Goal: Task Accomplishment & Management: Use online tool/utility

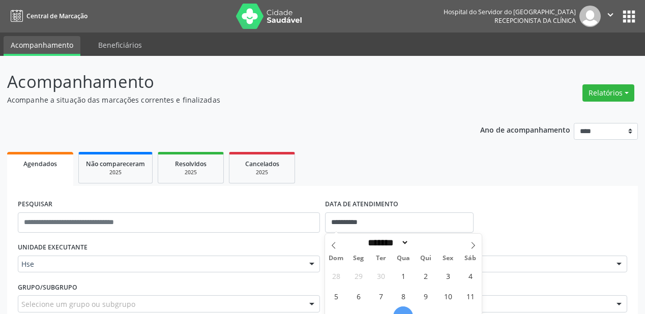
select select "*"
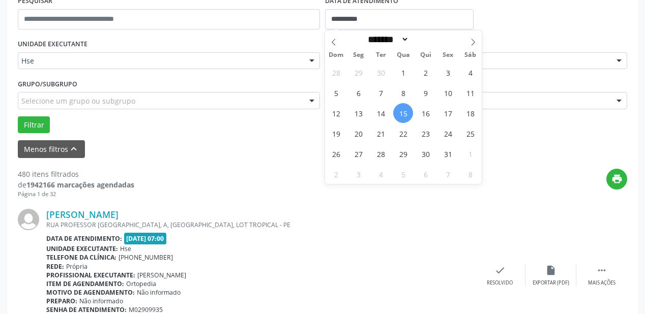
click at [407, 112] on span "15" at bounding box center [403, 113] width 20 height 20
type input "**********"
click at [407, 112] on span "15" at bounding box center [403, 113] width 20 height 20
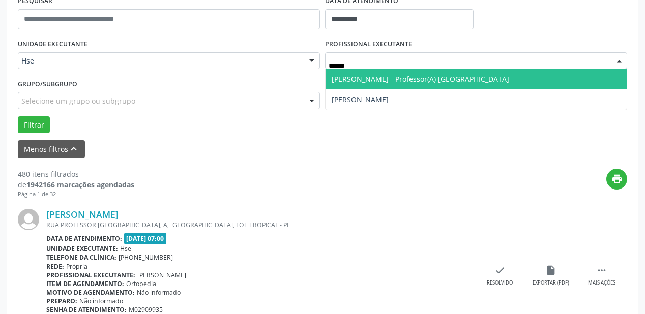
type input "*******"
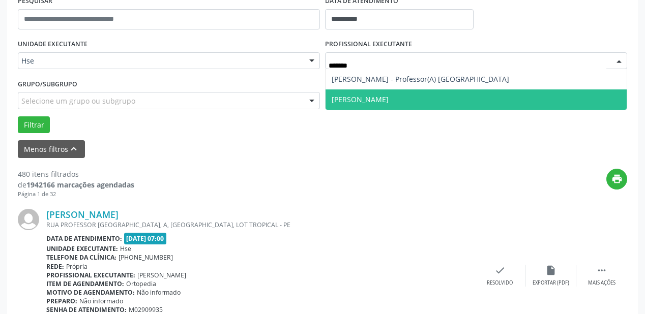
click at [390, 98] on span "[PERSON_NAME]" at bounding box center [476, 100] width 301 height 20
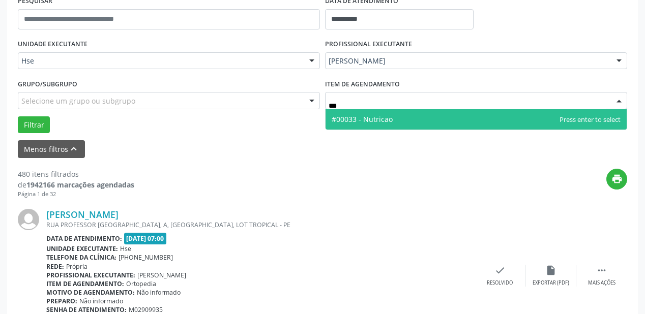
type input "****"
click at [367, 116] on span "#00033 - Nutricao" at bounding box center [362, 119] width 61 height 10
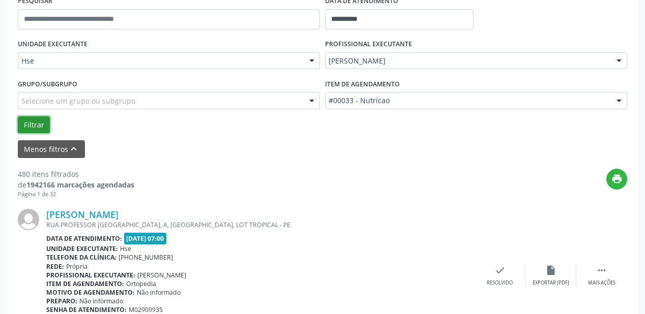
click at [42, 126] on button "Filtrar" at bounding box center [34, 125] width 32 height 17
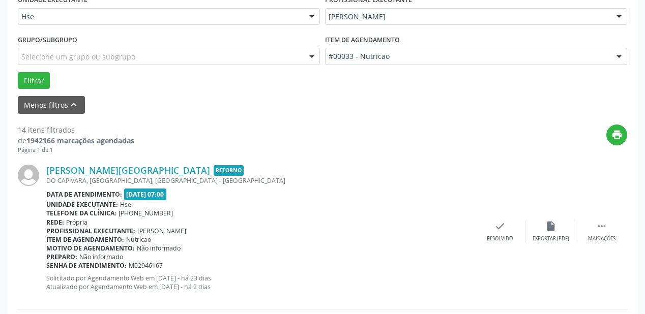
scroll to position [326, 0]
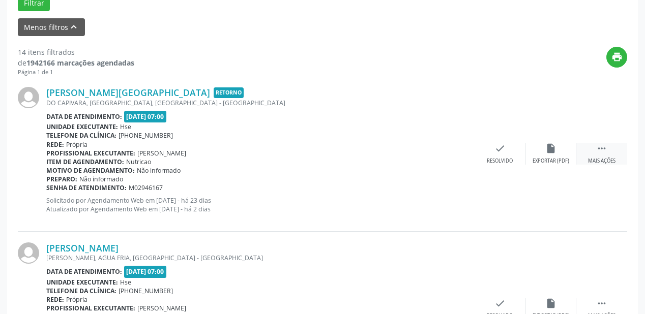
click at [598, 157] on div " Mais ações" at bounding box center [602, 154] width 51 height 22
click at [544, 157] on div "alarm_off Não compareceu" at bounding box center [551, 154] width 51 height 22
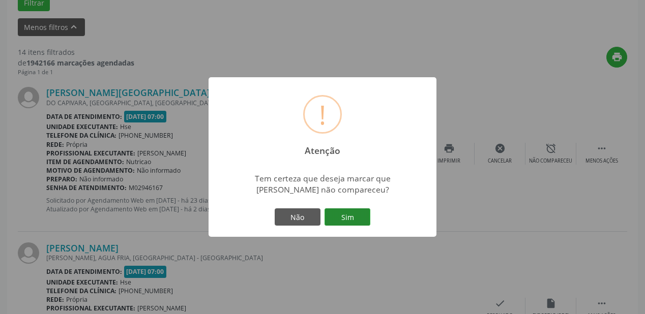
click at [353, 218] on button "Sim" at bounding box center [348, 217] width 46 height 17
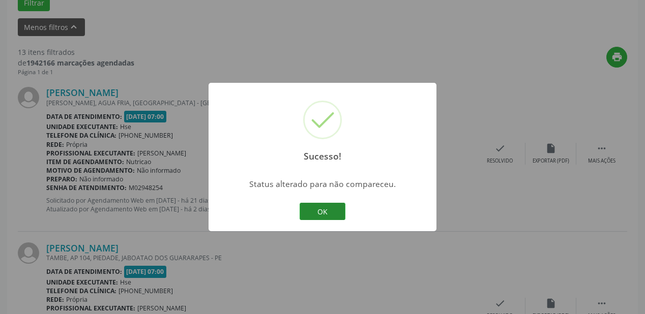
click at [316, 214] on button "OK" at bounding box center [323, 211] width 46 height 17
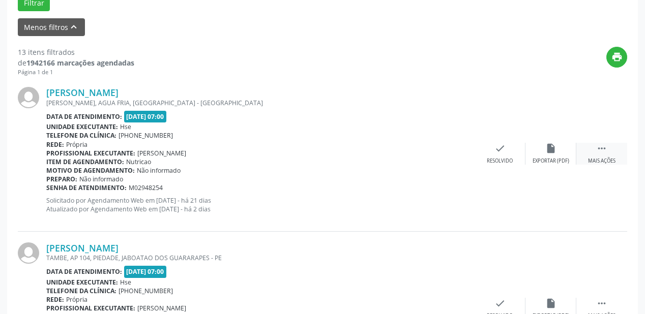
click at [605, 162] on div "Mais ações" at bounding box center [601, 161] width 27 height 7
click at [536, 154] on div "alarm_off Não compareceu" at bounding box center [551, 154] width 51 height 22
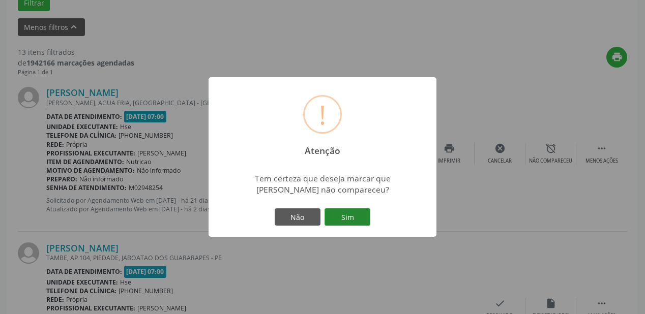
click at [344, 217] on button "Sim" at bounding box center [348, 217] width 46 height 17
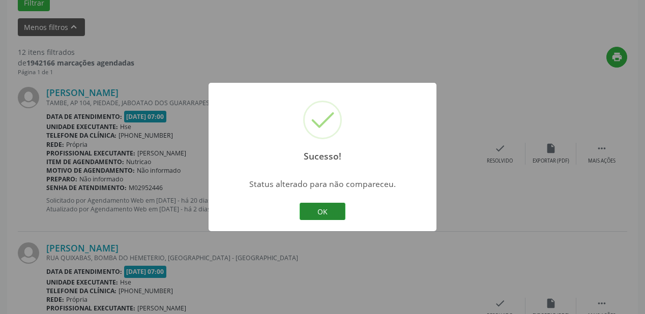
click at [338, 215] on button "OK" at bounding box center [323, 211] width 46 height 17
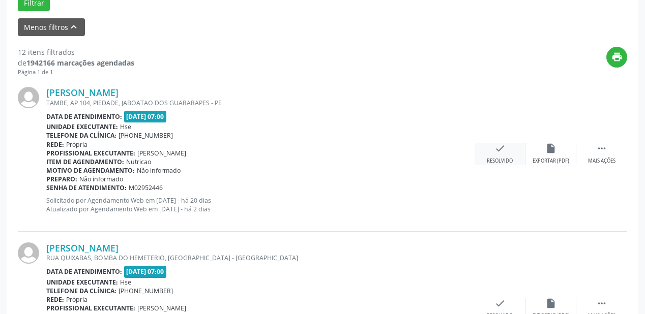
click at [503, 156] on div "check Resolvido" at bounding box center [500, 154] width 51 height 22
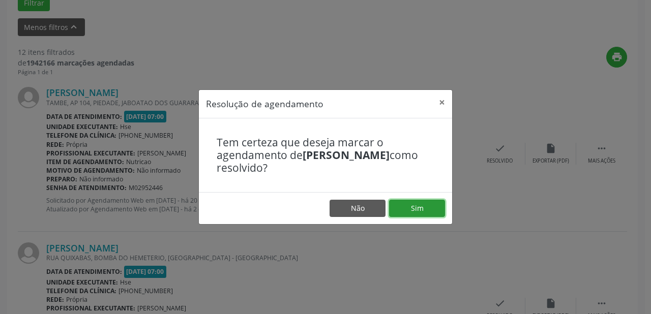
click at [419, 205] on button "Sim" at bounding box center [417, 208] width 56 height 17
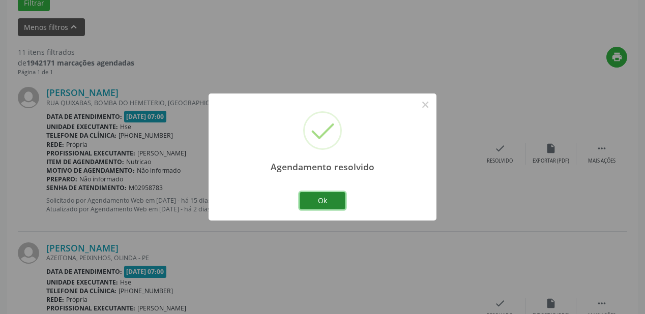
click at [324, 197] on button "Ok" at bounding box center [323, 200] width 46 height 17
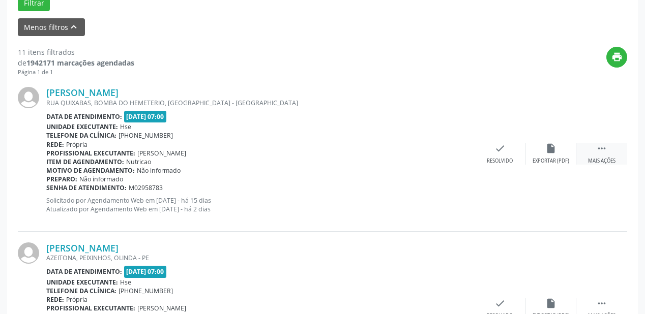
click at [604, 152] on icon "" at bounding box center [601, 148] width 11 height 11
click at [550, 156] on div "alarm_off Não compareceu" at bounding box center [551, 154] width 51 height 22
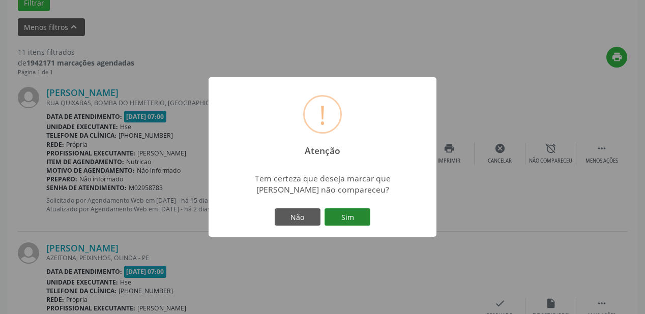
click at [349, 217] on button "Sim" at bounding box center [348, 217] width 46 height 17
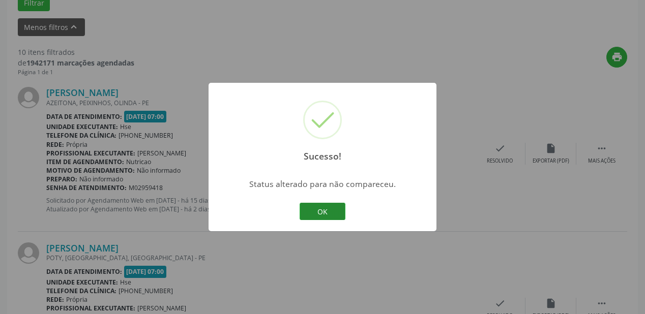
click at [324, 214] on button "OK" at bounding box center [323, 211] width 46 height 17
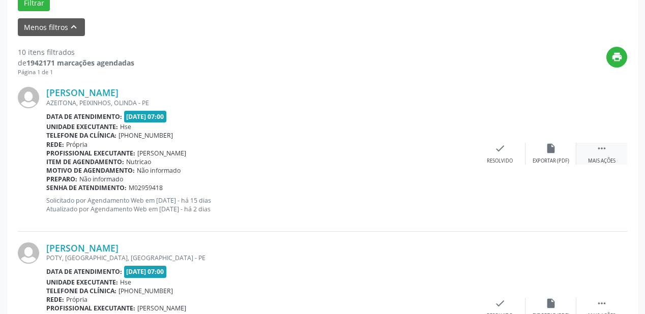
click at [602, 158] on div "Mais ações" at bounding box center [601, 161] width 27 height 7
click at [554, 159] on div "Não compareceu" at bounding box center [550, 161] width 43 height 7
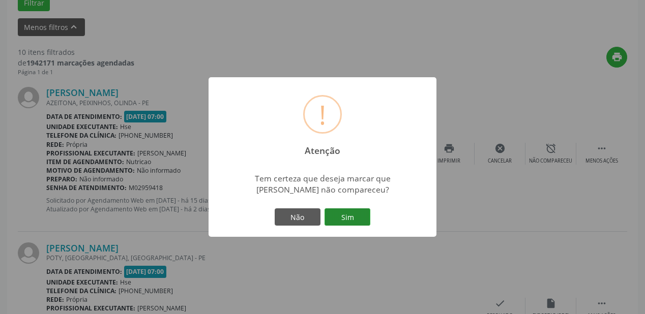
click at [361, 218] on button "Sim" at bounding box center [348, 217] width 46 height 17
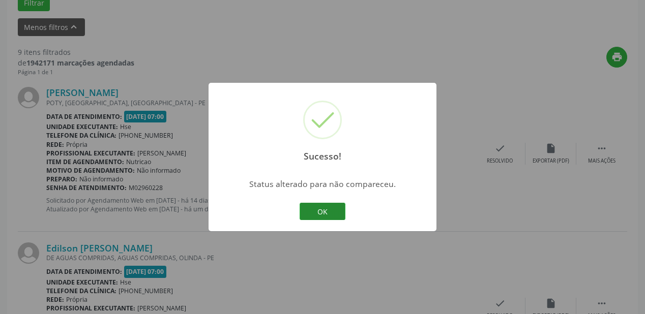
click at [324, 214] on button "OK" at bounding box center [323, 211] width 46 height 17
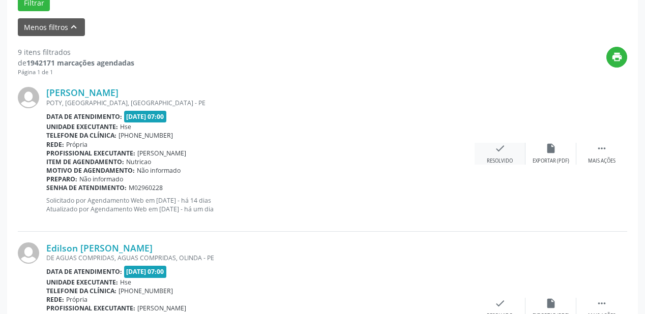
click at [501, 162] on div "Resolvido" at bounding box center [500, 161] width 26 height 7
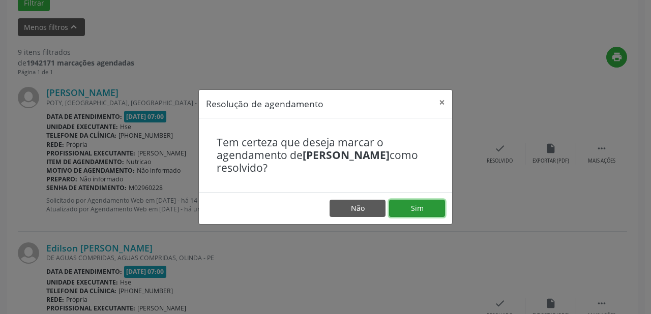
click at [410, 210] on button "Sim" at bounding box center [417, 208] width 56 height 17
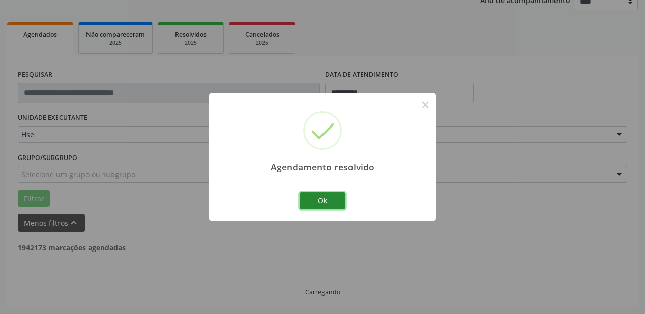
click at [326, 200] on button "Ok" at bounding box center [323, 200] width 46 height 17
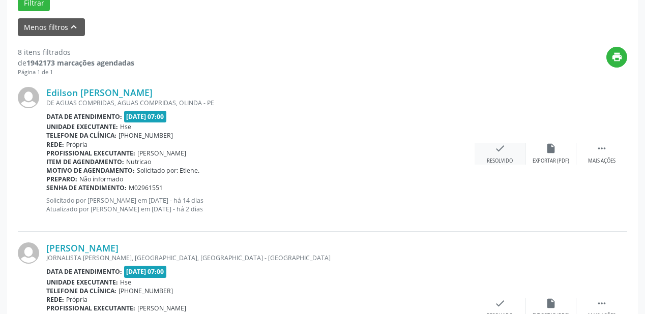
click at [513, 159] on div "check Resolvido" at bounding box center [500, 154] width 51 height 22
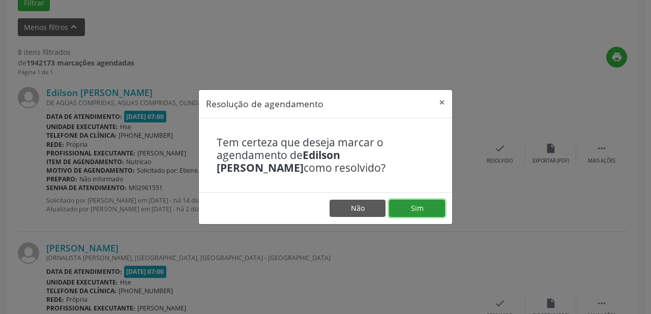
click at [435, 212] on button "Sim" at bounding box center [417, 208] width 56 height 17
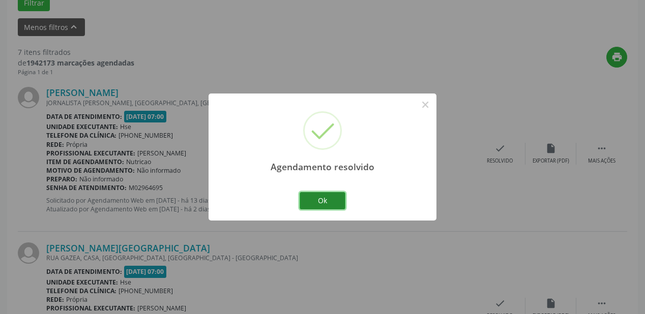
click at [327, 197] on button "Ok" at bounding box center [323, 200] width 46 height 17
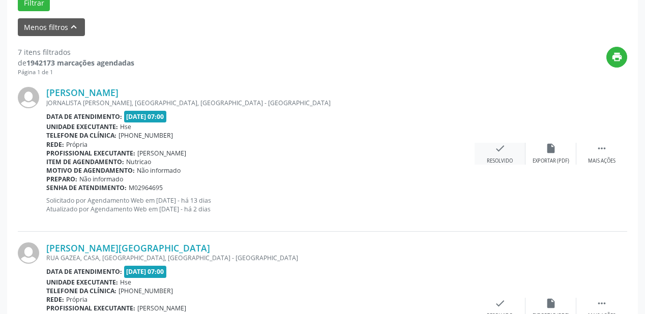
click at [506, 160] on div "Resolvido" at bounding box center [500, 161] width 26 height 7
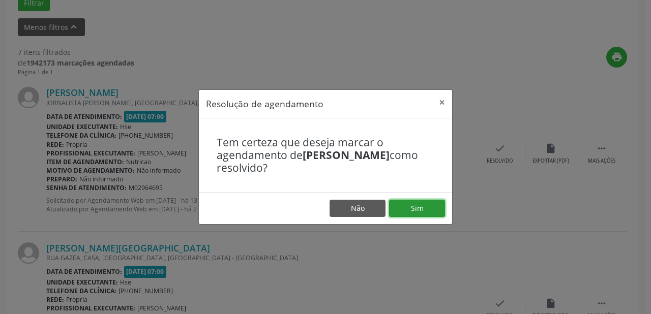
click at [421, 210] on button "Sim" at bounding box center [417, 208] width 56 height 17
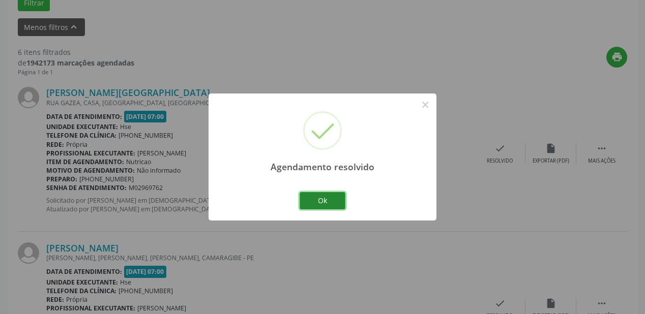
click at [317, 196] on button "Ok" at bounding box center [323, 200] width 46 height 17
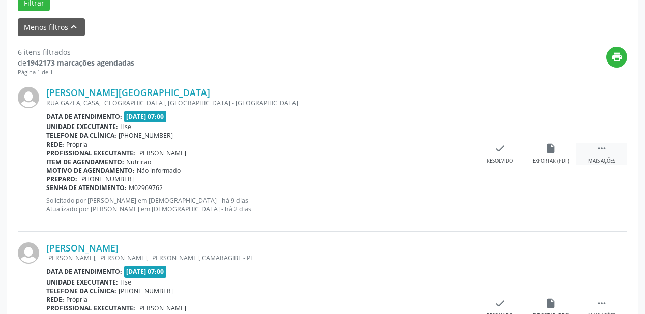
click at [606, 155] on div " Mais ações" at bounding box center [602, 154] width 51 height 22
click at [546, 158] on div "Não compareceu" at bounding box center [550, 161] width 43 height 7
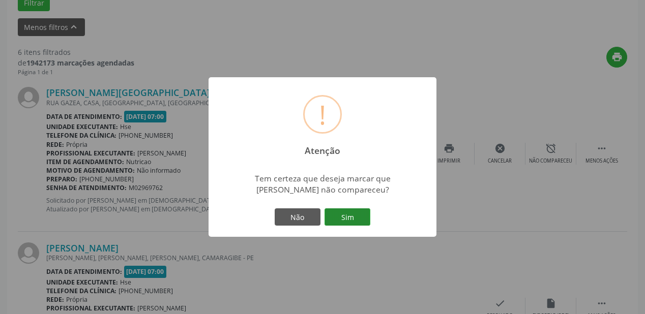
click at [340, 213] on button "Sim" at bounding box center [348, 217] width 46 height 17
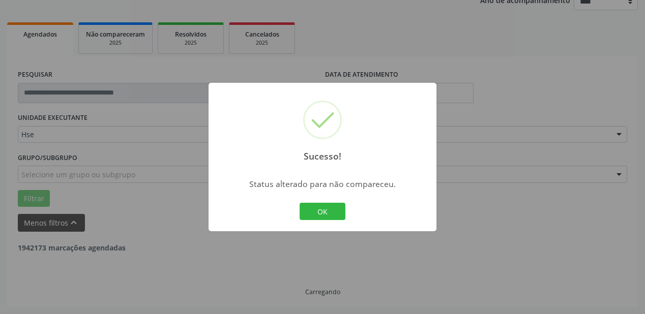
scroll to position [129, 0]
click at [325, 213] on button "OK" at bounding box center [323, 211] width 46 height 17
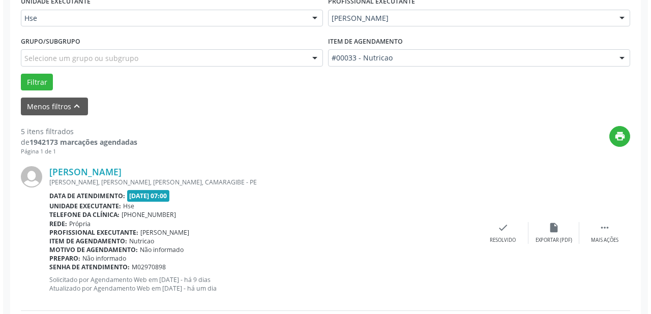
scroll to position [251, 0]
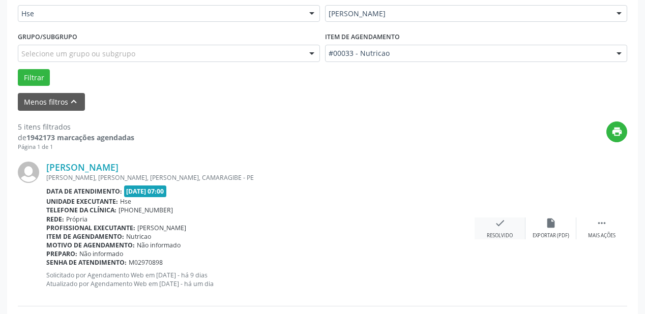
click at [506, 226] on div "check Resolvido" at bounding box center [500, 229] width 51 height 22
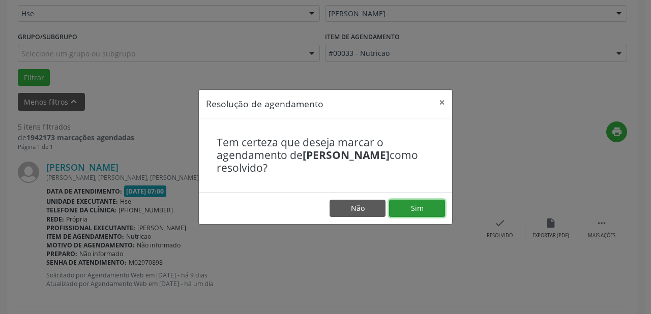
click at [426, 211] on button "Sim" at bounding box center [417, 208] width 56 height 17
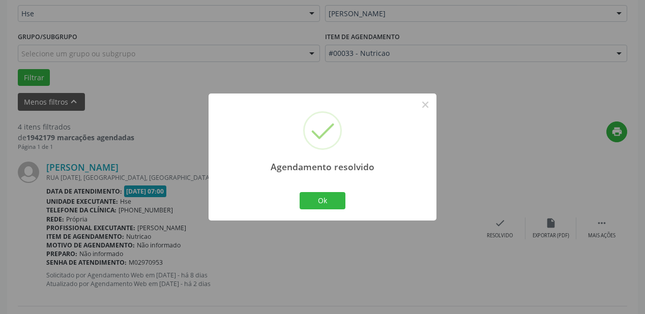
click at [293, 199] on div "Agendamento resolvido × Ok Cancel" at bounding box center [323, 157] width 228 height 127
click at [334, 199] on button "Ok" at bounding box center [323, 200] width 46 height 17
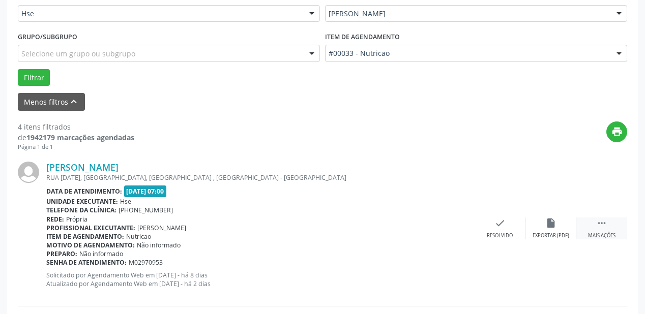
click at [600, 228] on icon "" at bounding box center [601, 223] width 11 height 11
click at [554, 225] on icon "alarm_off" at bounding box center [551, 223] width 11 height 11
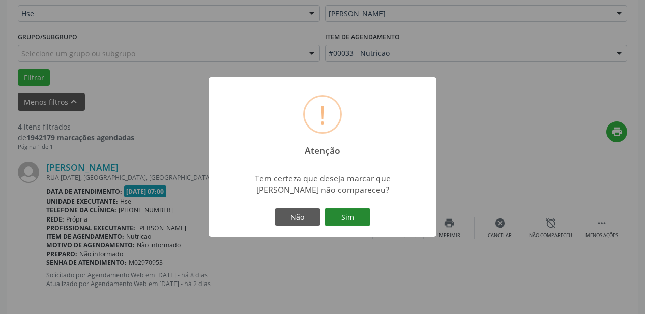
click at [358, 210] on button "Sim" at bounding box center [348, 217] width 46 height 17
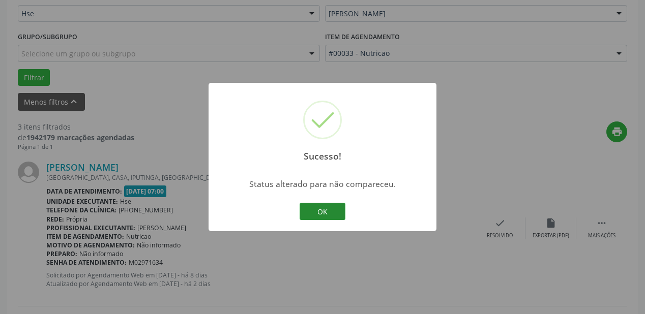
click at [323, 211] on button "OK" at bounding box center [323, 211] width 46 height 17
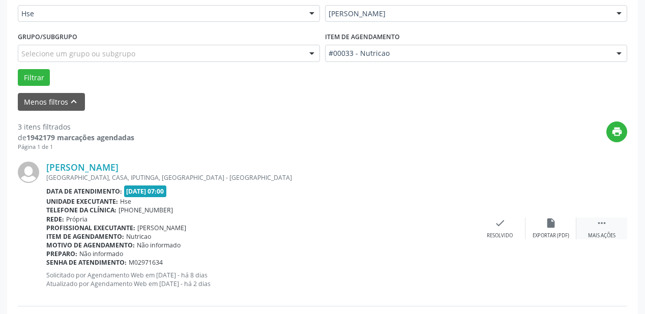
drag, startPoint x: 607, startPoint y: 234, endPoint x: 595, endPoint y: 233, distance: 11.8
click at [606, 234] on div "Mais ações" at bounding box center [601, 236] width 27 height 7
click at [546, 222] on icon "alarm_off" at bounding box center [551, 223] width 11 height 11
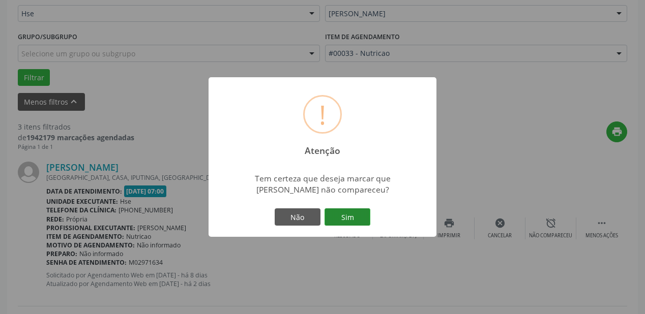
click at [364, 221] on button "Sim" at bounding box center [348, 217] width 46 height 17
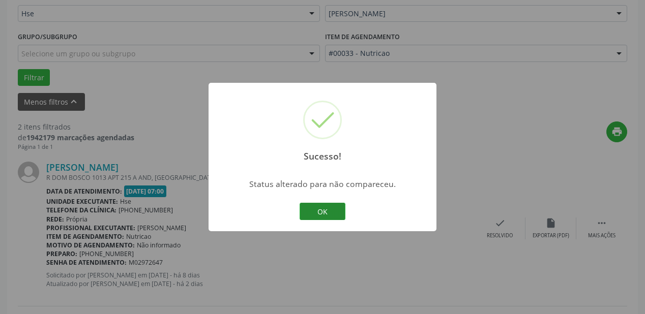
click at [330, 211] on button "OK" at bounding box center [323, 211] width 46 height 17
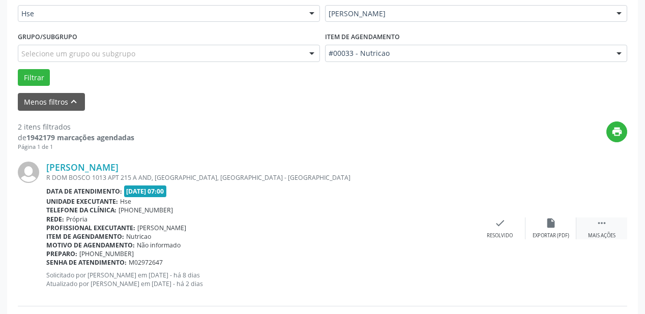
click at [596, 228] on div " Mais ações" at bounding box center [602, 229] width 51 height 22
click at [546, 223] on icon "alarm_off" at bounding box center [551, 223] width 11 height 11
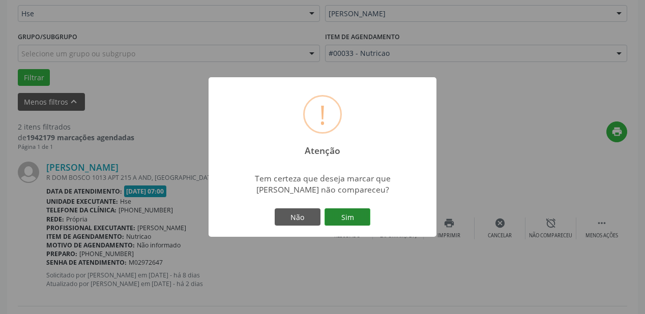
click at [346, 220] on button "Sim" at bounding box center [348, 217] width 46 height 17
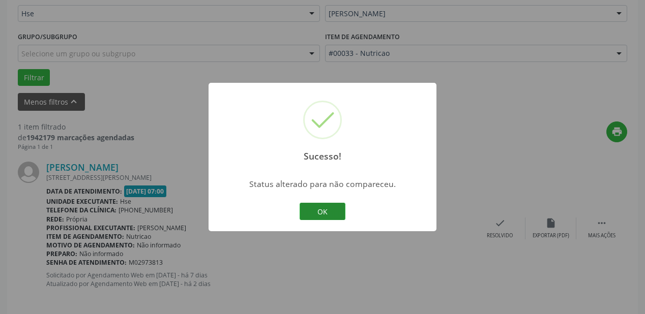
click at [326, 212] on button "OK" at bounding box center [323, 211] width 46 height 17
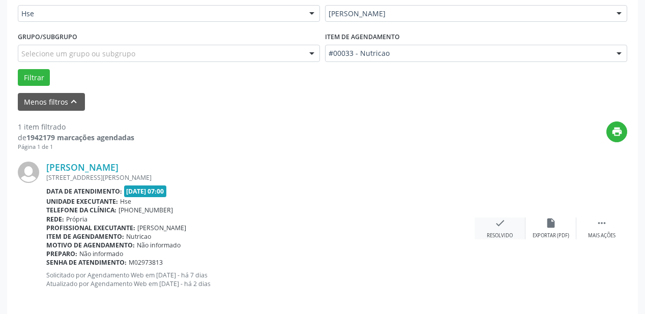
click at [496, 221] on icon "check" at bounding box center [500, 223] width 11 height 11
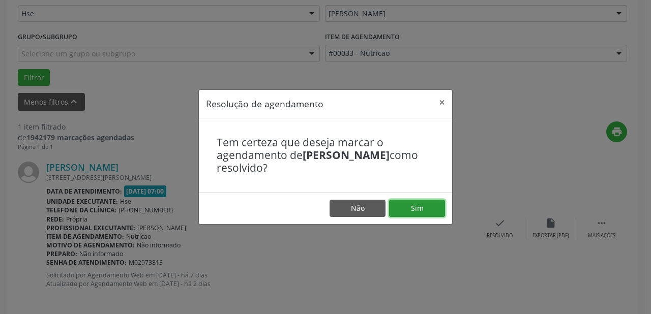
click at [421, 209] on button "Sim" at bounding box center [417, 208] width 56 height 17
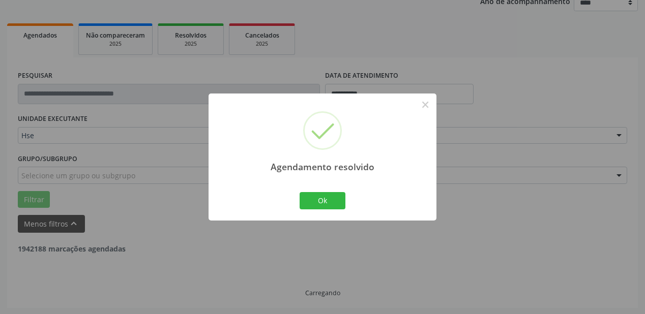
scroll to position [96, 0]
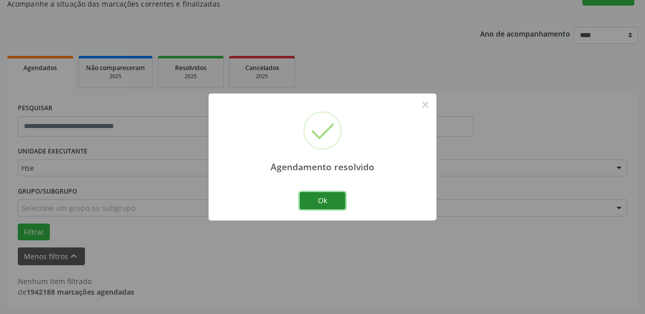
click at [324, 200] on button "Ok" at bounding box center [323, 200] width 46 height 17
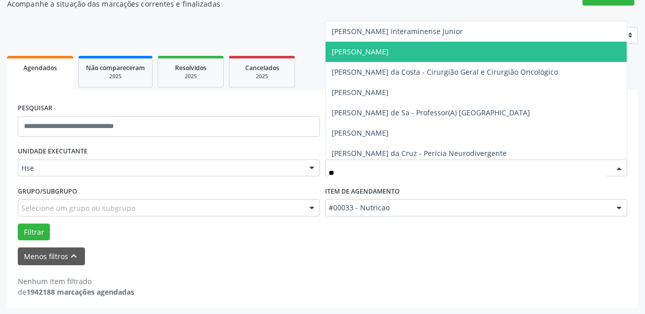
type input "***"
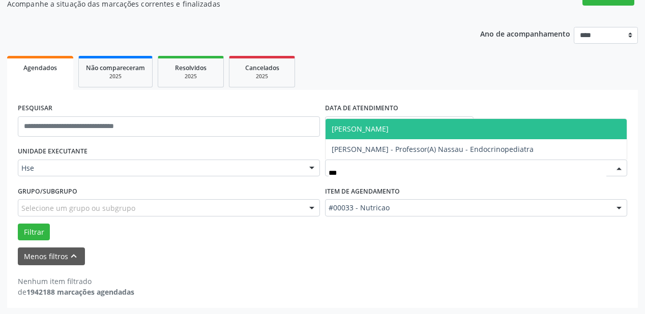
click at [358, 128] on span "[PERSON_NAME]" at bounding box center [360, 129] width 57 height 10
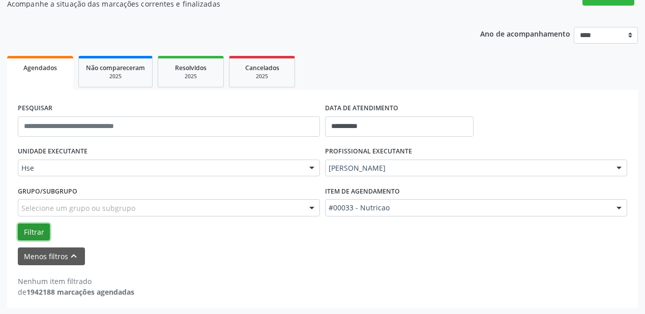
click at [26, 227] on button "Filtrar" at bounding box center [34, 232] width 32 height 17
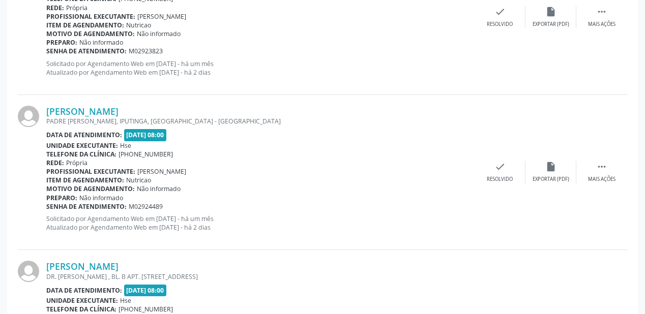
scroll to position [381, 0]
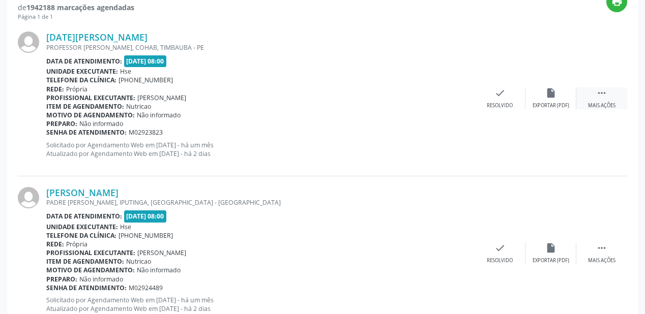
click at [611, 97] on div " Mais ações" at bounding box center [602, 99] width 51 height 22
click at [561, 105] on div "Não compareceu" at bounding box center [550, 105] width 43 height 7
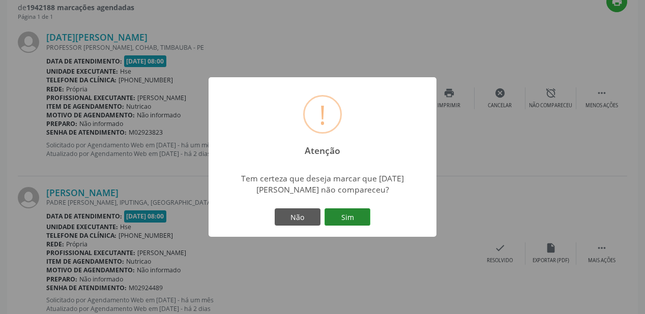
click at [352, 218] on button "Sim" at bounding box center [348, 217] width 46 height 17
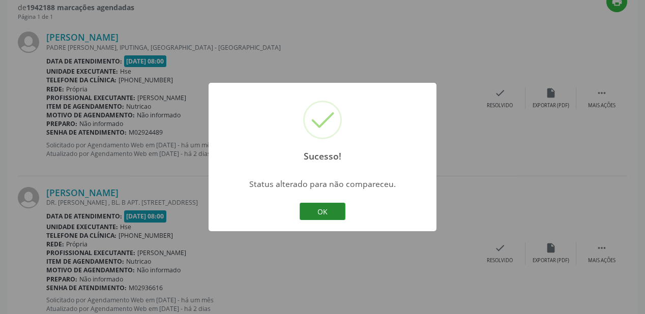
click at [323, 213] on button "OK" at bounding box center [323, 211] width 46 height 17
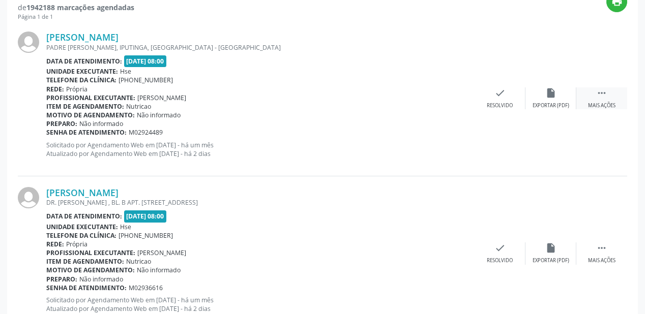
click at [596, 108] on div "Mais ações" at bounding box center [601, 105] width 27 height 7
click at [555, 105] on div "Não compareceu" at bounding box center [550, 105] width 43 height 7
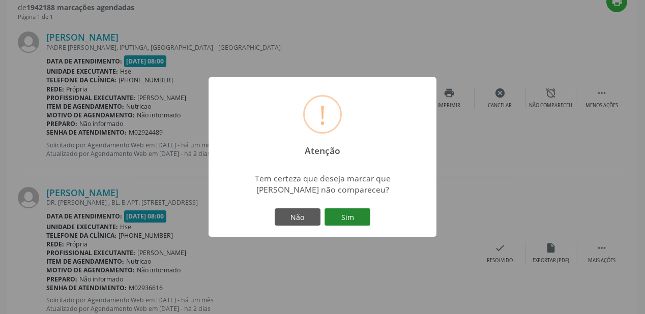
click at [357, 215] on button "Sim" at bounding box center [348, 217] width 46 height 17
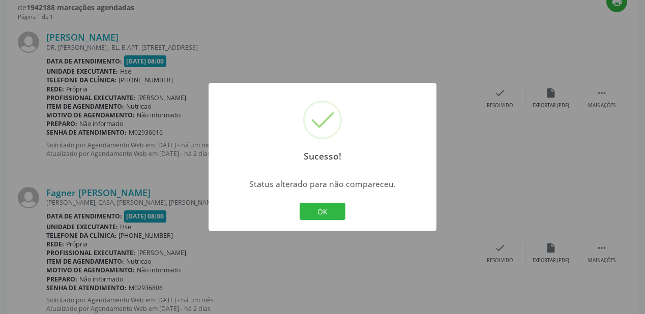
click at [333, 209] on button "OK" at bounding box center [323, 211] width 46 height 17
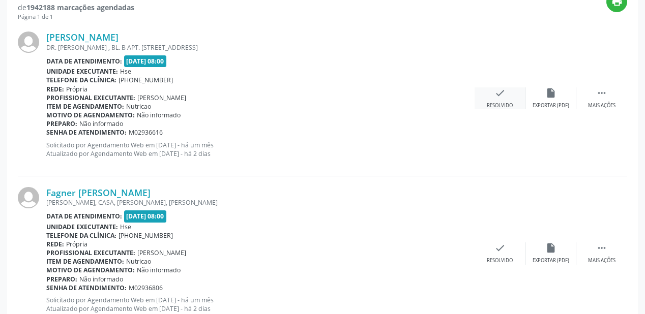
click at [506, 108] on div "Resolvido" at bounding box center [500, 105] width 26 height 7
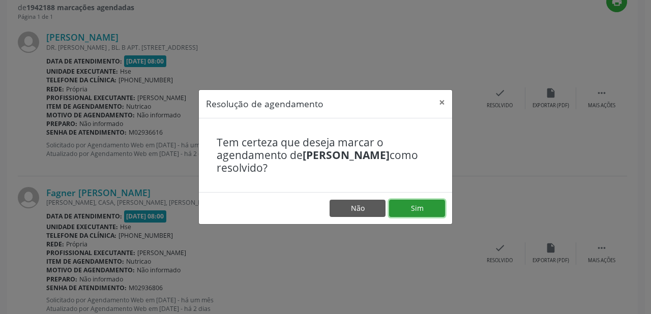
click at [434, 204] on button "Sim" at bounding box center [417, 208] width 56 height 17
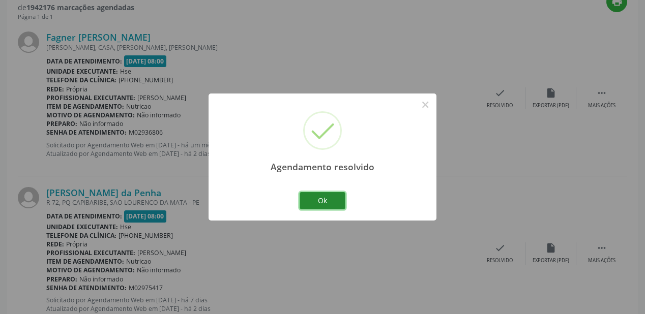
click at [335, 203] on button "Ok" at bounding box center [323, 200] width 46 height 17
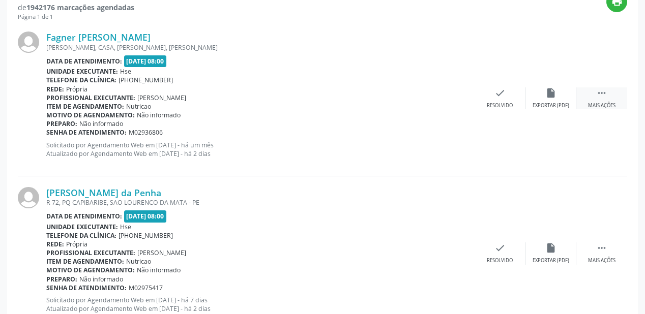
click at [595, 105] on div "Mais ações" at bounding box center [601, 105] width 27 height 7
click at [550, 98] on div "alarm_off Não compareceu" at bounding box center [551, 99] width 51 height 22
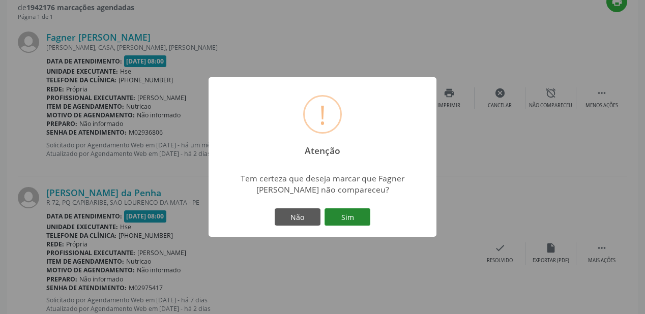
click at [360, 219] on button "Sim" at bounding box center [348, 217] width 46 height 17
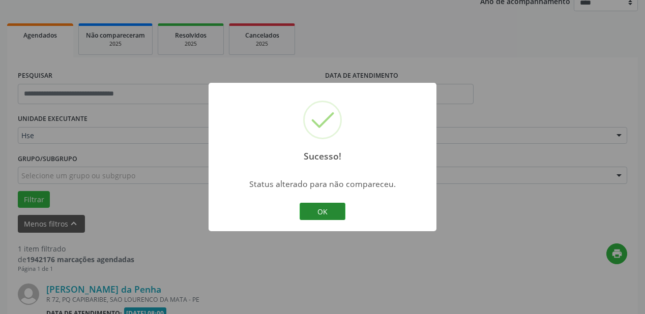
scroll to position [260, 0]
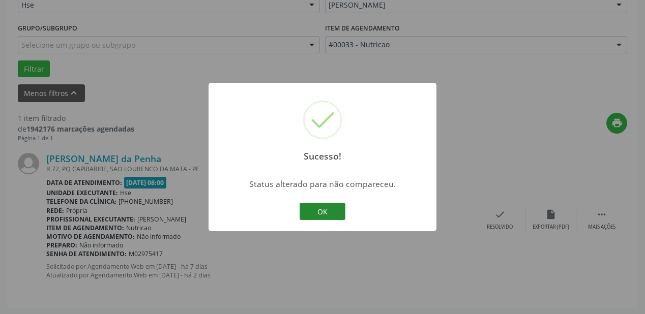
click at [336, 211] on button "OK" at bounding box center [323, 211] width 46 height 17
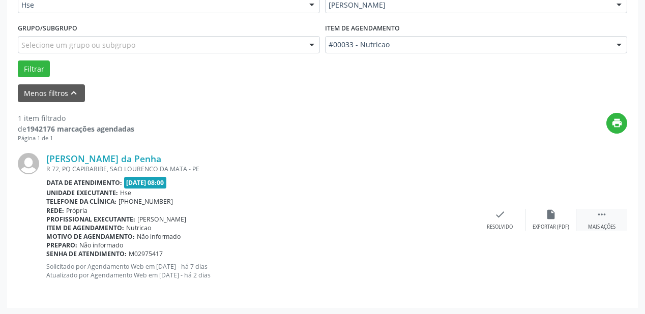
click at [607, 222] on div " Mais ações" at bounding box center [602, 220] width 51 height 22
click at [557, 226] on div "Não compareceu" at bounding box center [550, 227] width 43 height 7
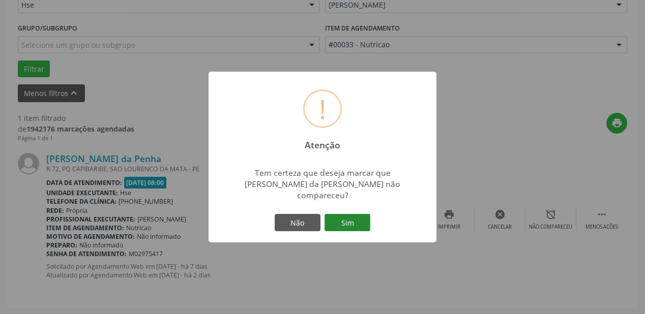
click at [362, 216] on button "Sim" at bounding box center [348, 222] width 46 height 17
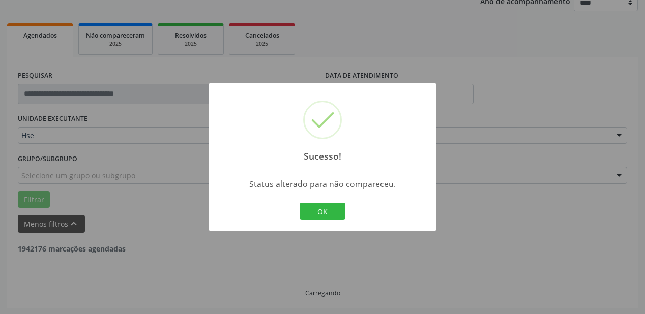
scroll to position [96, 0]
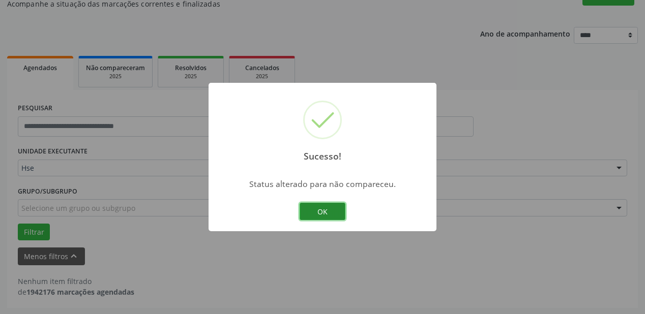
click at [325, 208] on button "OK" at bounding box center [323, 211] width 46 height 17
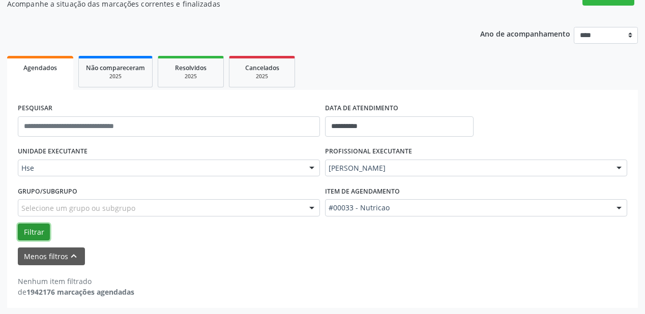
click at [23, 230] on button "Filtrar" at bounding box center [34, 232] width 32 height 17
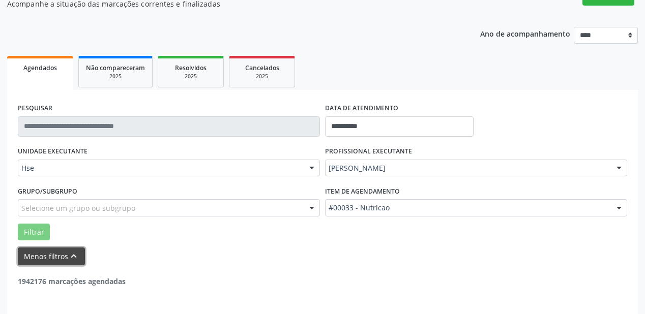
click at [31, 260] on button "Menos filtros keyboard_arrow_up" at bounding box center [51, 257] width 67 height 18
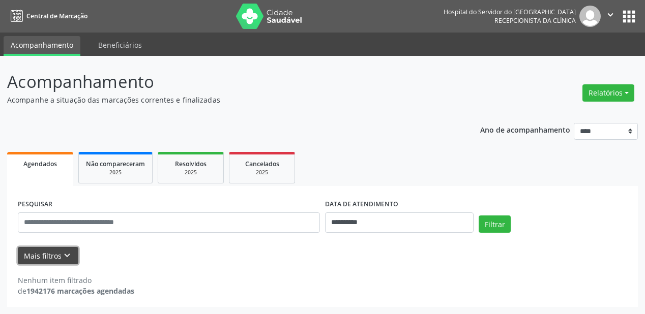
scroll to position [0, 0]
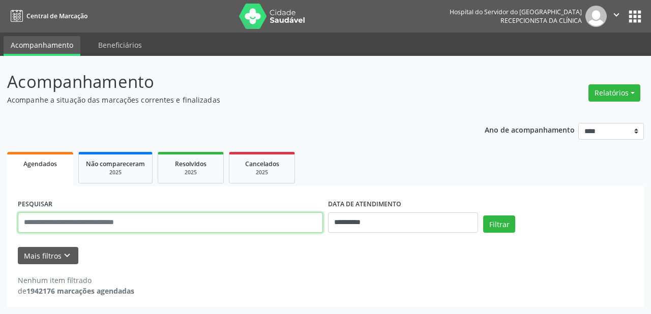
click at [67, 225] on input "text" at bounding box center [170, 223] width 305 height 20
type input "**********"
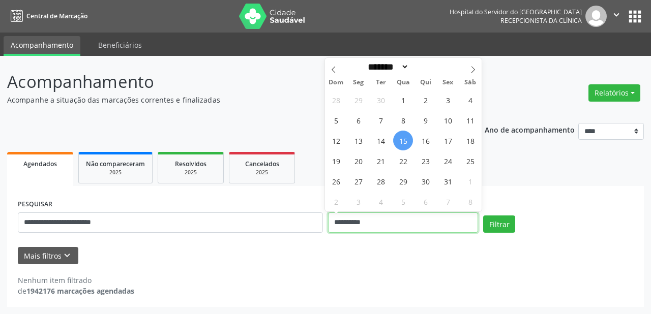
click at [357, 224] on input "**********" at bounding box center [403, 223] width 150 height 20
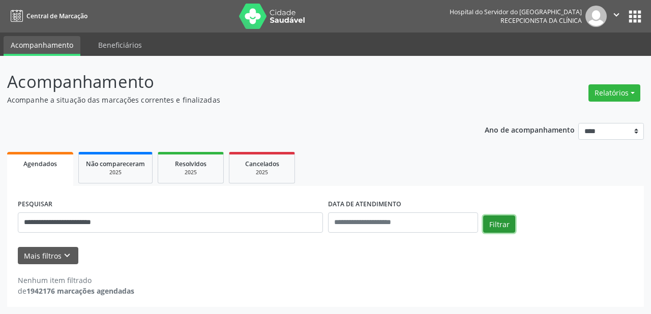
click at [495, 223] on button "Filtrar" at bounding box center [499, 224] width 32 height 17
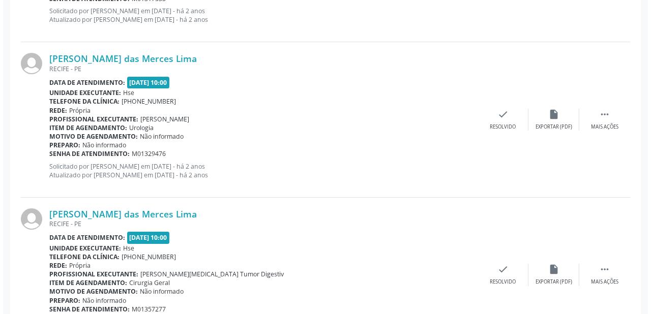
scroll to position [1716, 0]
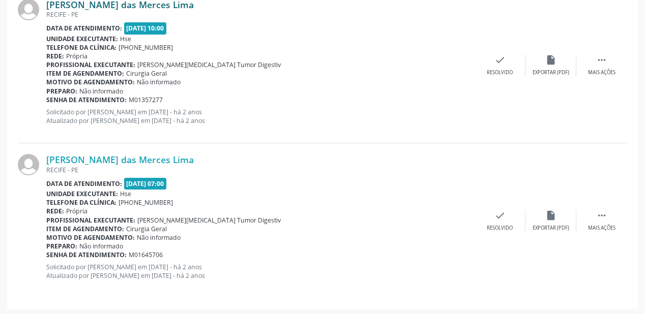
click at [116, 6] on link "[PERSON_NAME] das Merces Lima" at bounding box center [120, 4] width 148 height 11
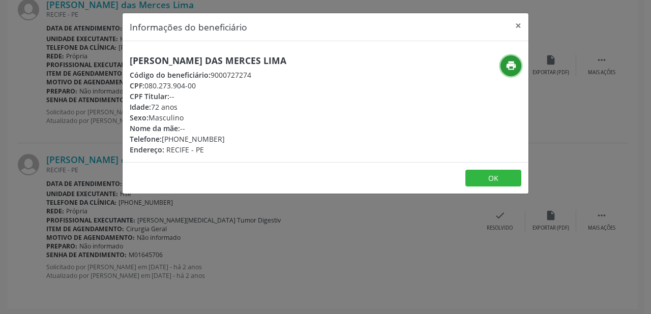
click at [511, 64] on icon "print" at bounding box center [511, 65] width 11 height 11
